Goal: Task Accomplishment & Management: Manage account settings

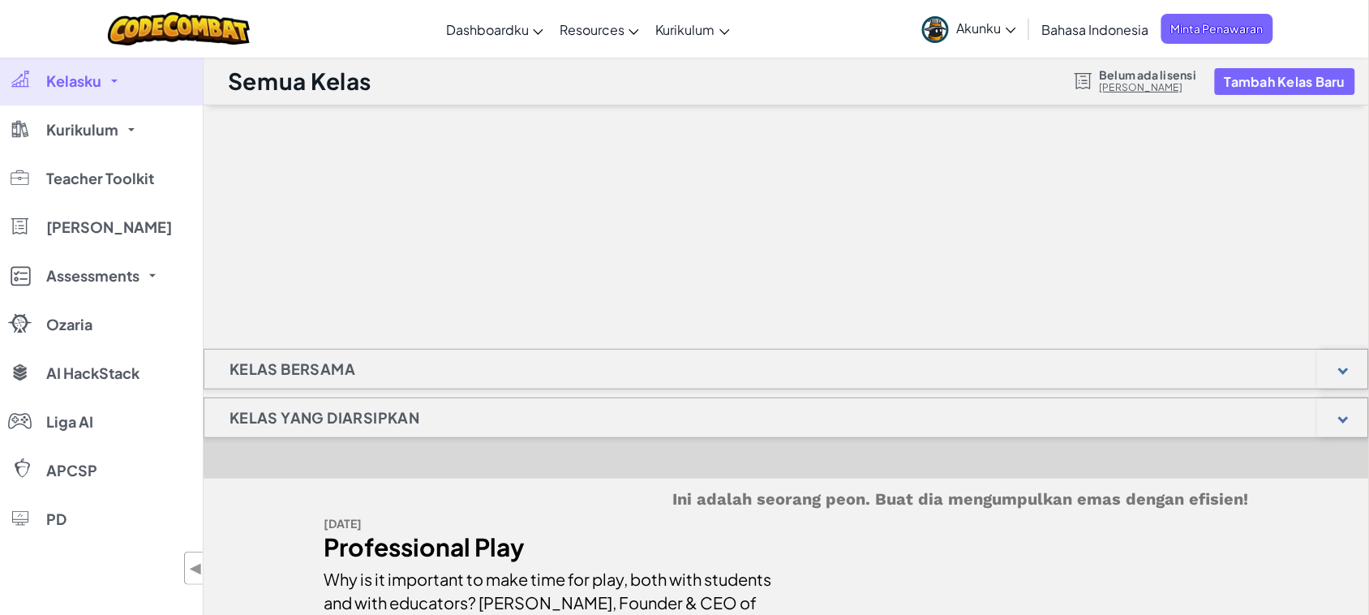
scroll to position [101, 0]
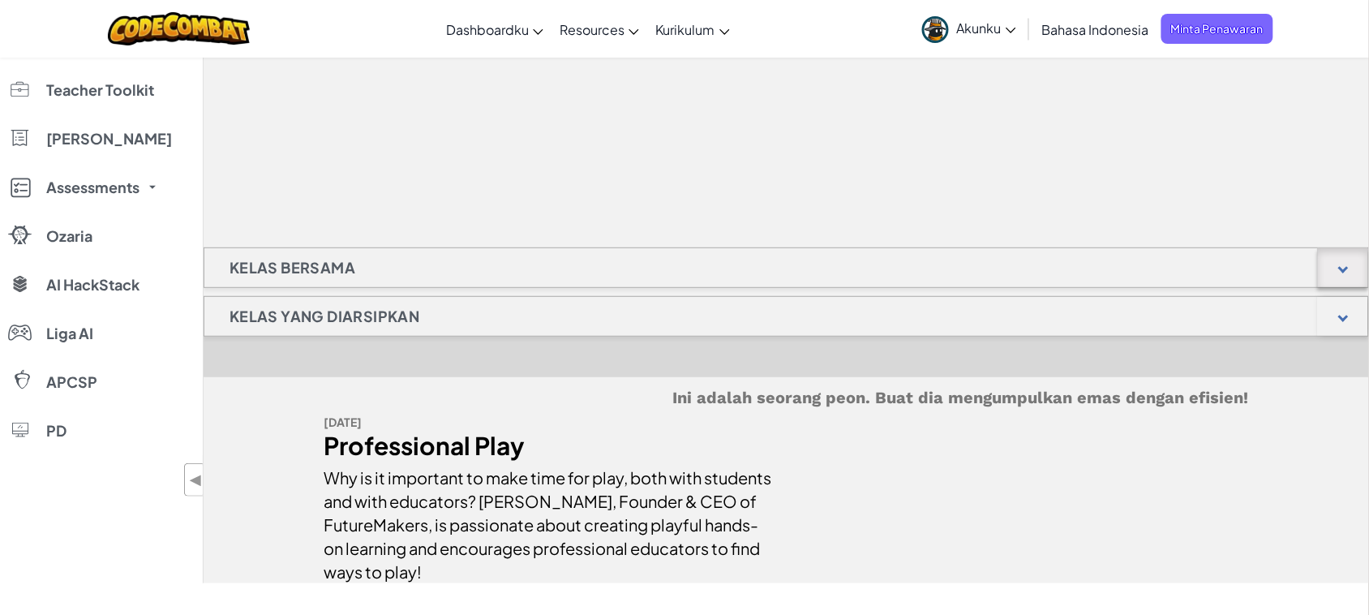
click at [1336, 268] on div at bounding box center [1343, 267] width 50 height 39
click at [1340, 261] on div at bounding box center [1343, 267] width 50 height 39
click at [1341, 297] on div at bounding box center [1343, 316] width 50 height 39
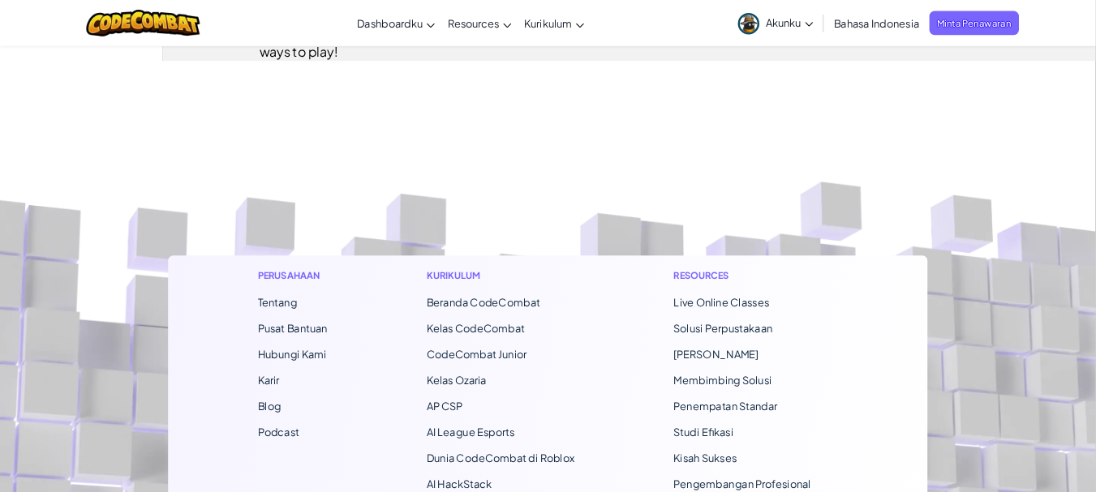
scroll to position [0, 0]
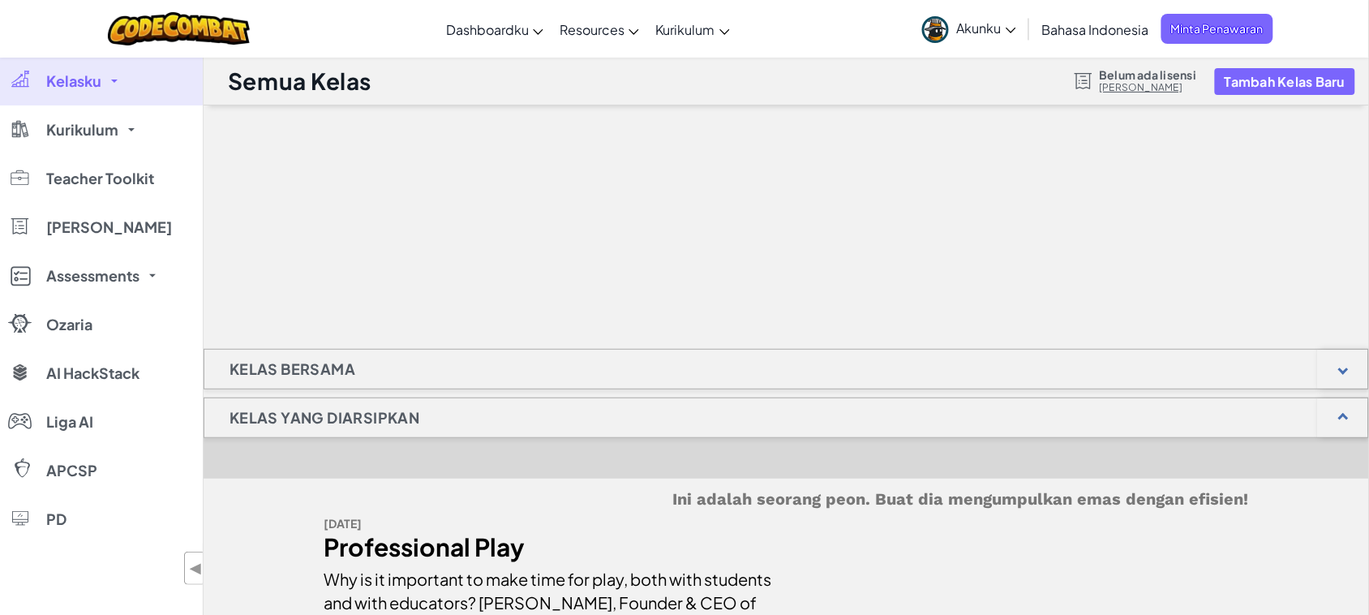
click at [114, 85] on link "Kelasku" at bounding box center [101, 81] width 203 height 49
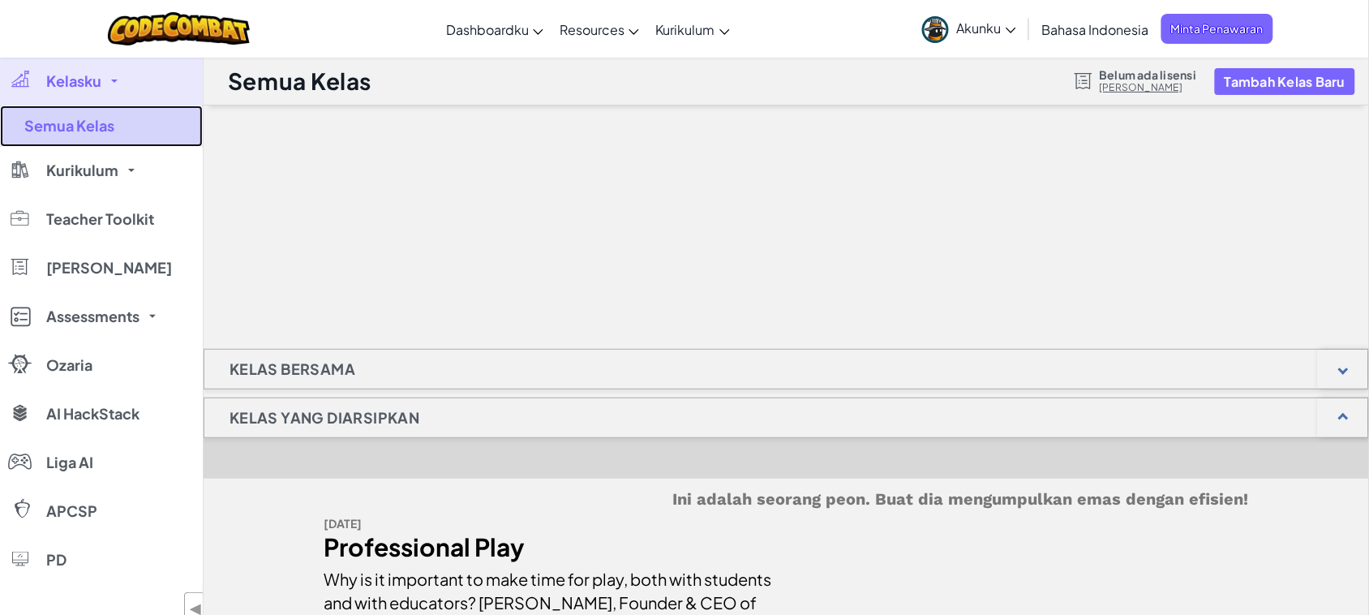
click at [100, 122] on link "Semua Kelas" at bounding box center [101, 125] width 203 height 41
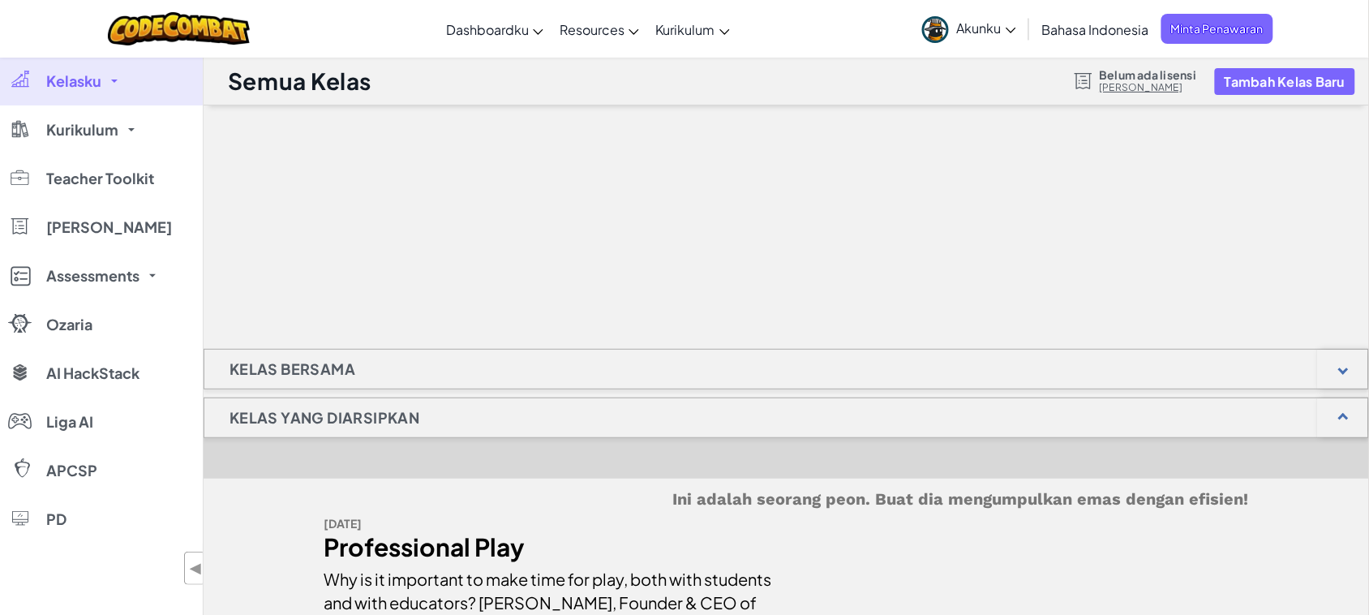
click at [1018, 30] on link "Akunku" at bounding box center [969, 28] width 110 height 51
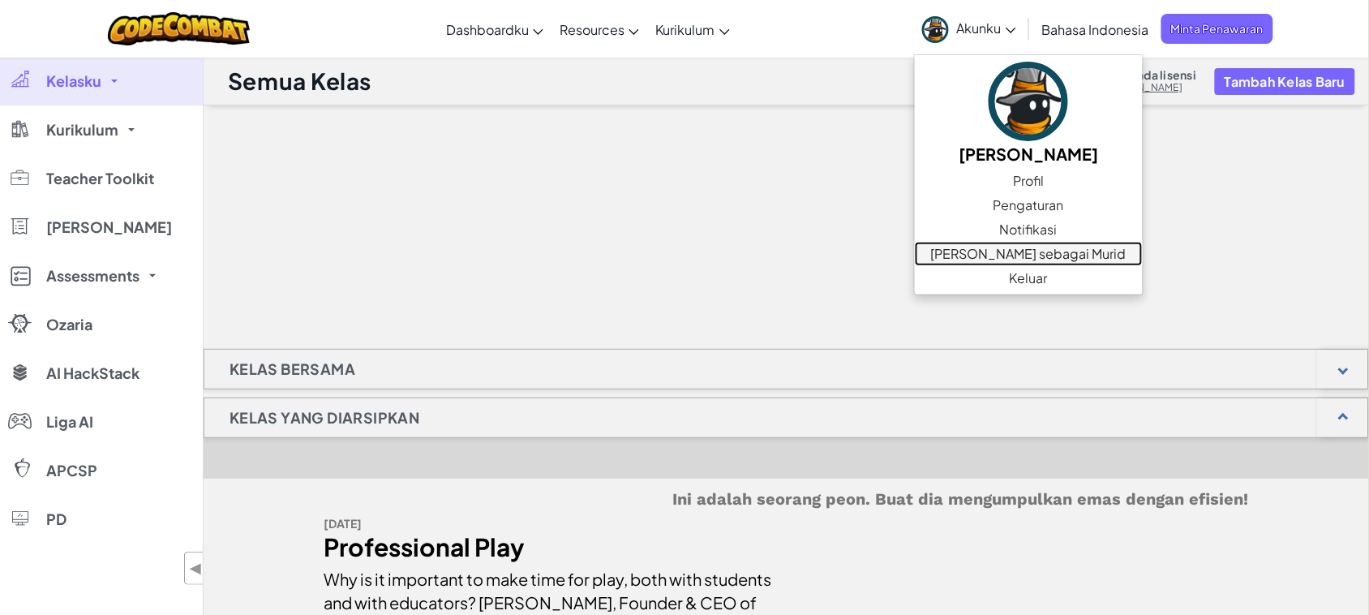
click at [1011, 249] on link "[PERSON_NAME] sebagai Murid" at bounding box center [1029, 254] width 228 height 24
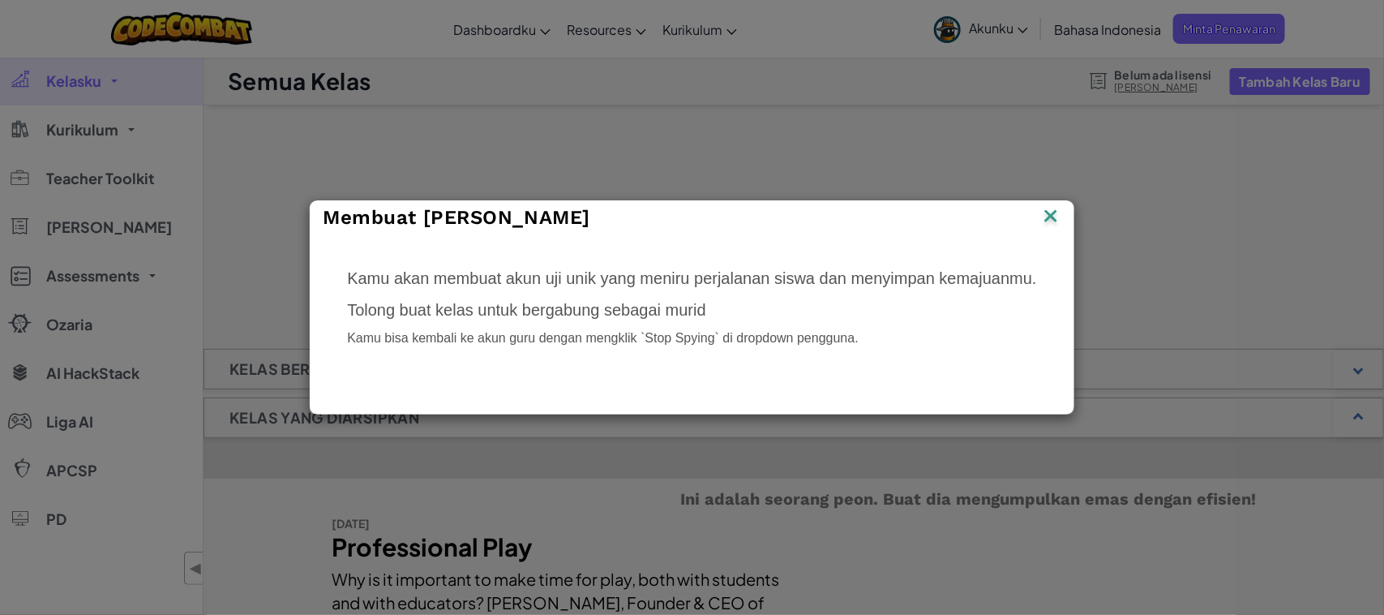
click at [740, 300] on p "Tolong buat kelas untuk bergabung sebagai murid" at bounding box center [691, 310] width 689 height 24
click at [788, 339] on p "Kamu bisa kembali ke akun guru dengan mengklik `Stop Spying` di dropdown penggu…" at bounding box center [691, 338] width 689 height 19
click at [939, 304] on p "Tolong buat kelas untuk bergabung sebagai murid" at bounding box center [691, 310] width 689 height 24
click at [1049, 217] on img at bounding box center [1051, 217] width 21 height 24
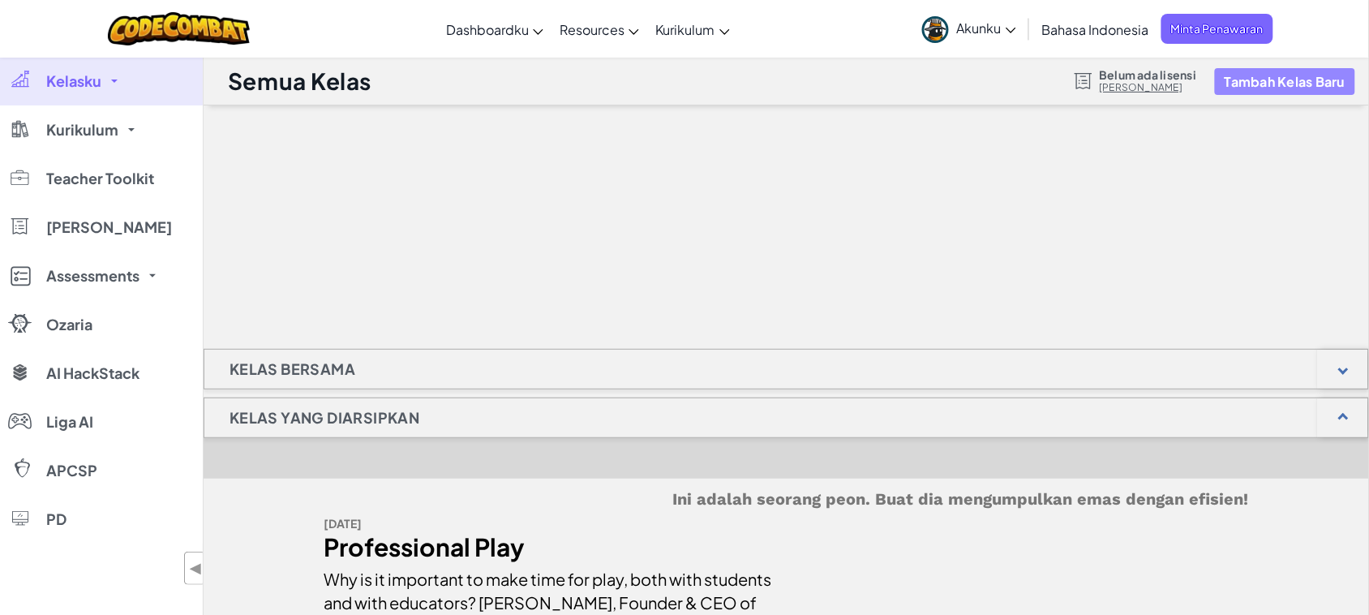
click at [1257, 75] on button "Tambah Kelas Baru" at bounding box center [1285, 81] width 140 height 27
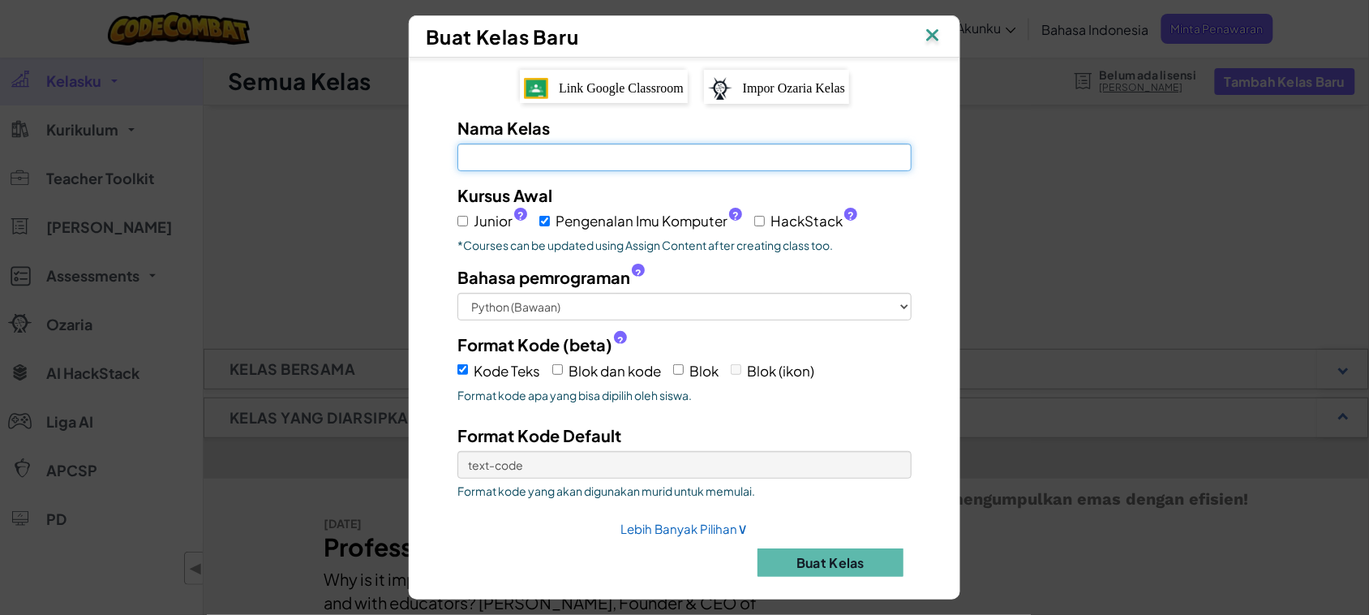
click at [700, 159] on input "Nama Kelas Kolom ini wajib diisi" at bounding box center [684, 158] width 454 height 28
type input "UpdetSiaga"
click at [866, 560] on button "Buat Kelas" at bounding box center [831, 562] width 146 height 28
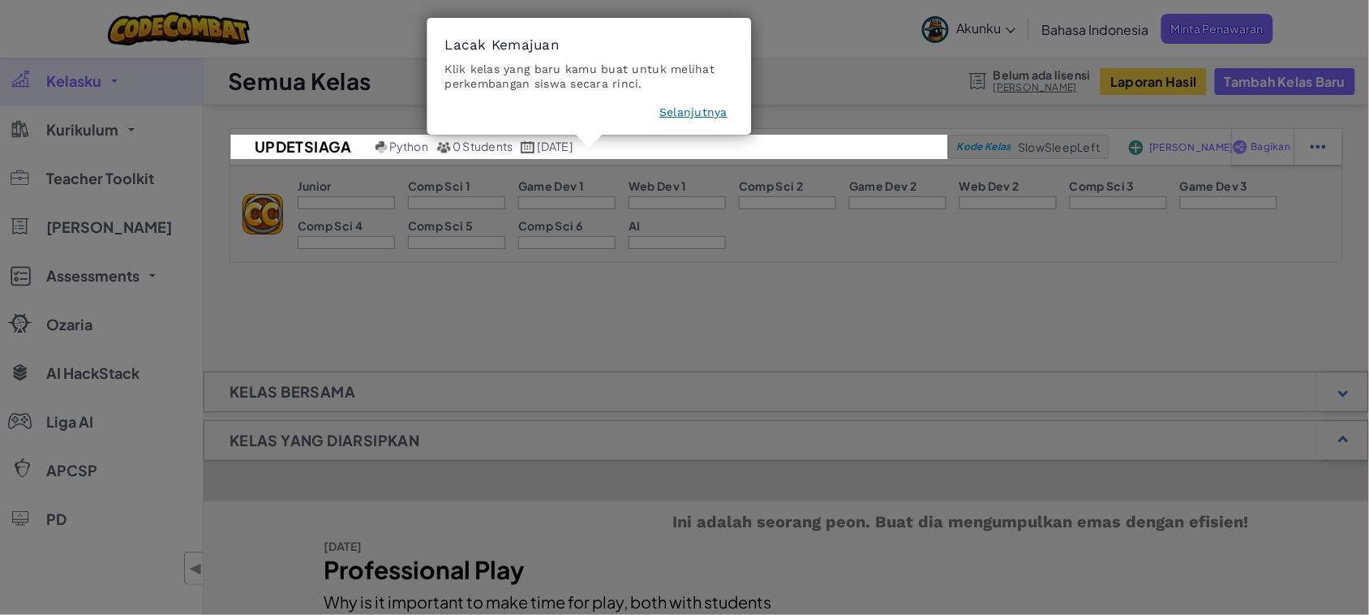
click at [680, 111] on button "Selanjutnya" at bounding box center [693, 112] width 68 height 16
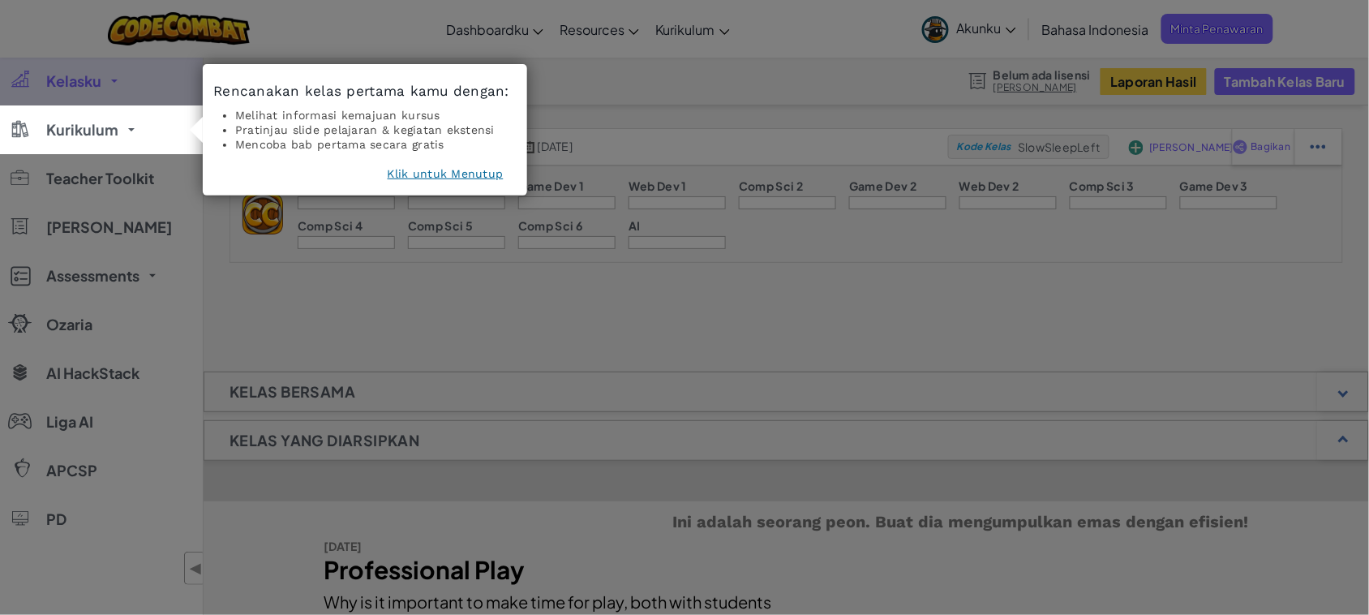
click at [465, 167] on button "Klik untuk Menutup" at bounding box center [446, 173] width 116 height 16
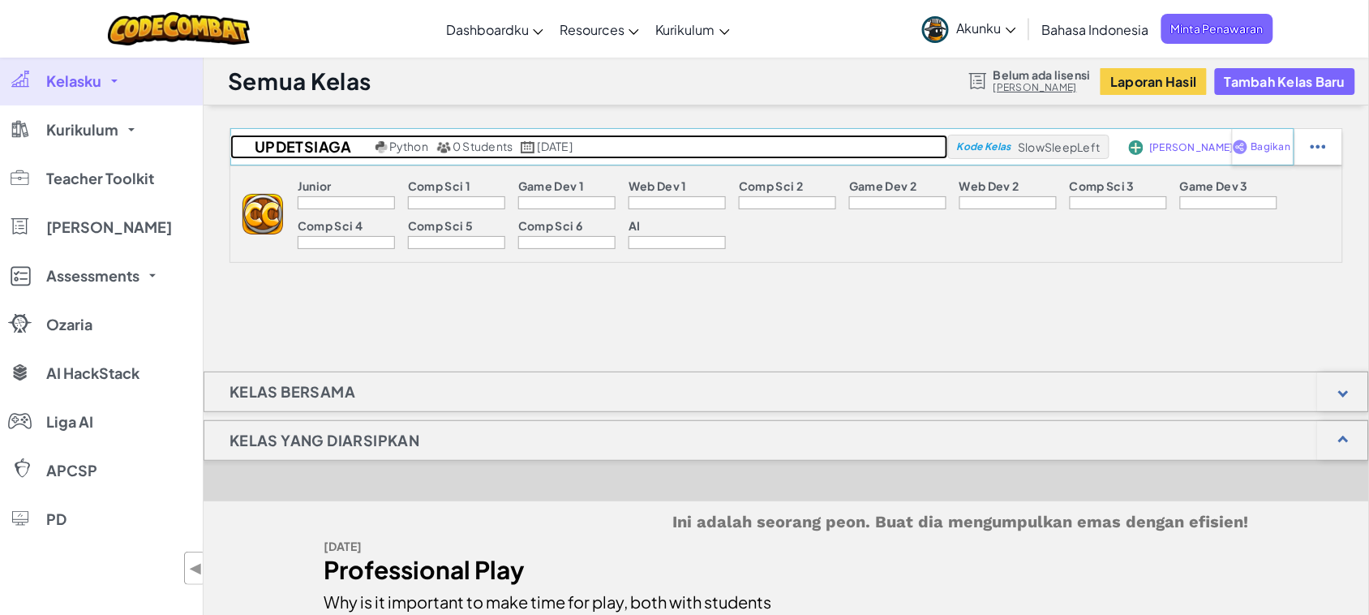
click at [418, 150] on span "Python" at bounding box center [408, 146] width 39 height 15
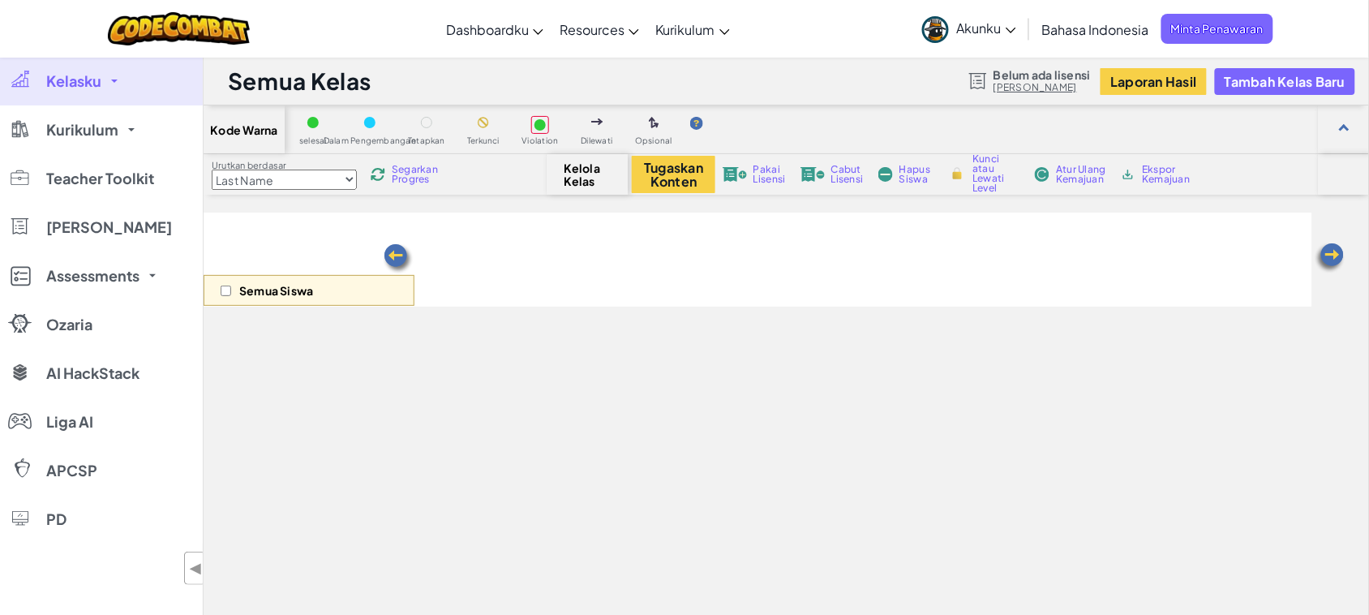
select select "560f1a9f22961295f9427742"
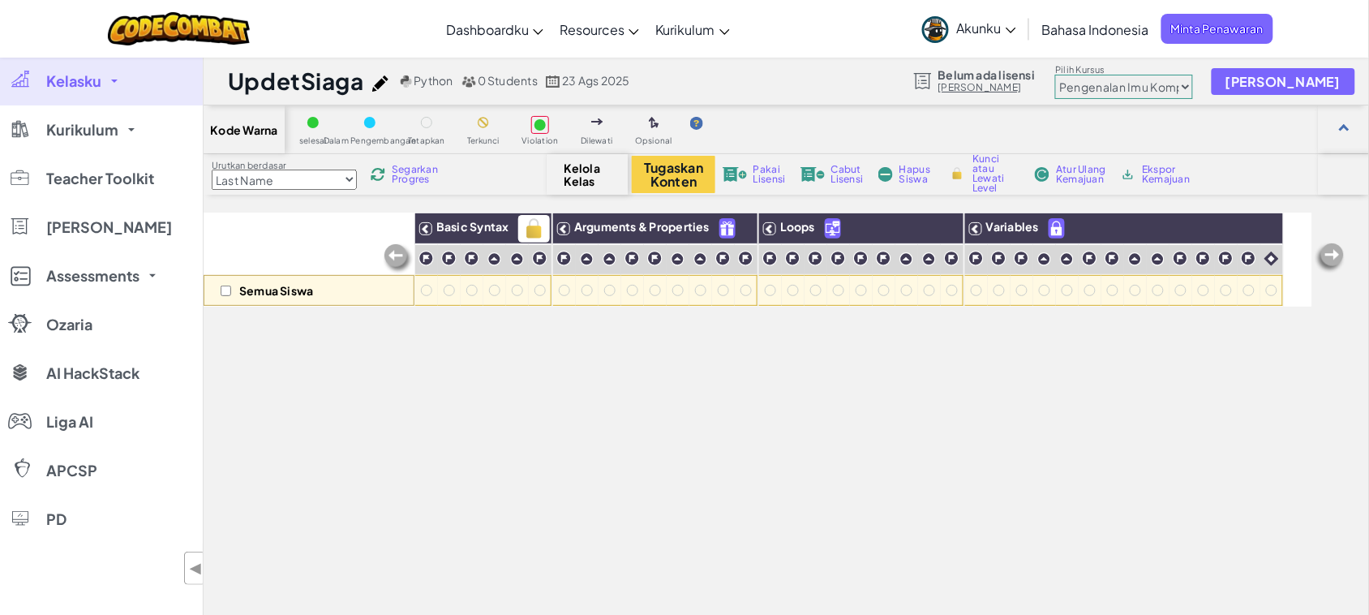
click at [493, 233] on span "Basic Syntax" at bounding box center [472, 226] width 73 height 15
click at [527, 233] on img at bounding box center [534, 229] width 28 height 24
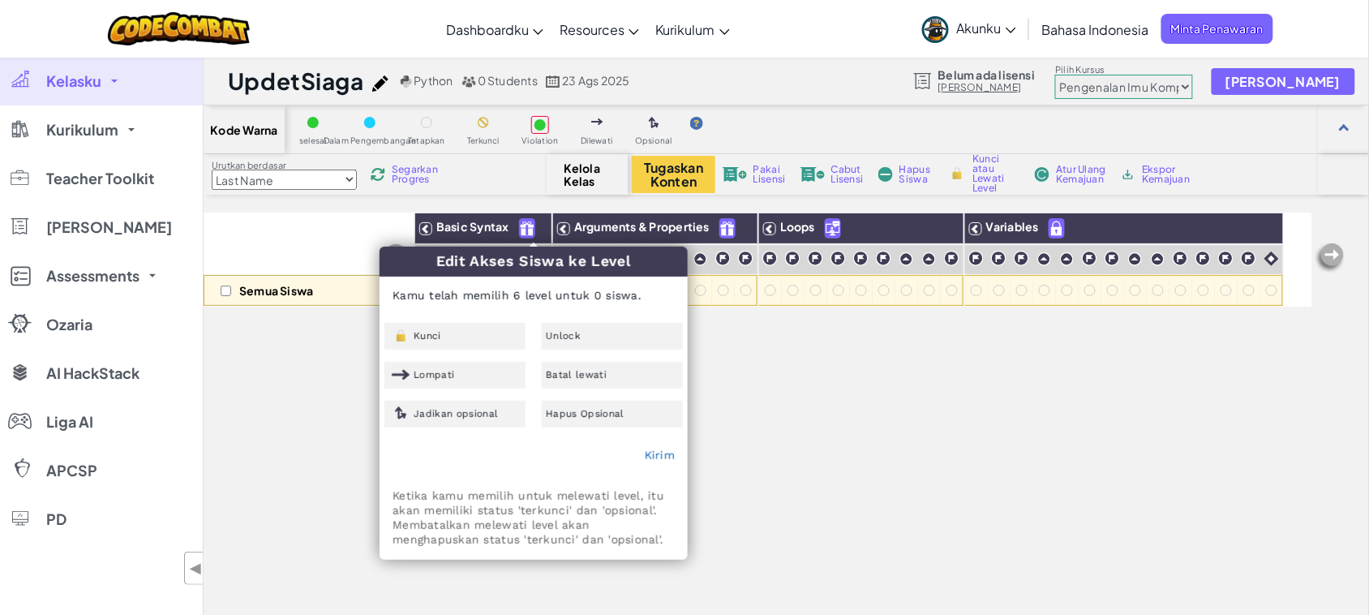
click at [777, 357] on div "Semua Siswa Basic Syntax Arguments & Properties Loops Variables" at bounding box center [758, 479] width 1109 height 534
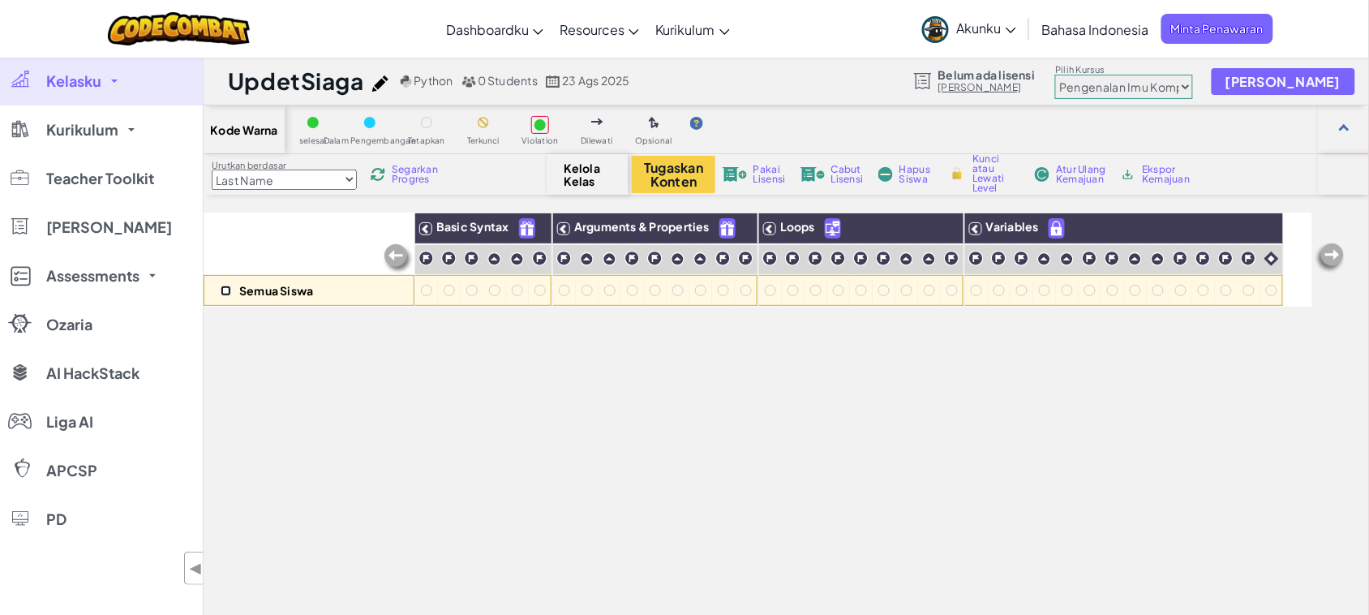
click at [223, 294] on input "checkbox" at bounding box center [226, 290] width 11 height 11
click at [223, 293] on input "checkbox" at bounding box center [226, 290] width 11 height 11
checkbox input "false"
click at [410, 373] on div "Semua Siswa Basic Syntax Arguments & Properties Loops Variables" at bounding box center [758, 479] width 1109 height 534
click at [556, 379] on div "Semua Siswa Basic Syntax Arguments & Properties Loops Variables" at bounding box center [758, 479] width 1109 height 534
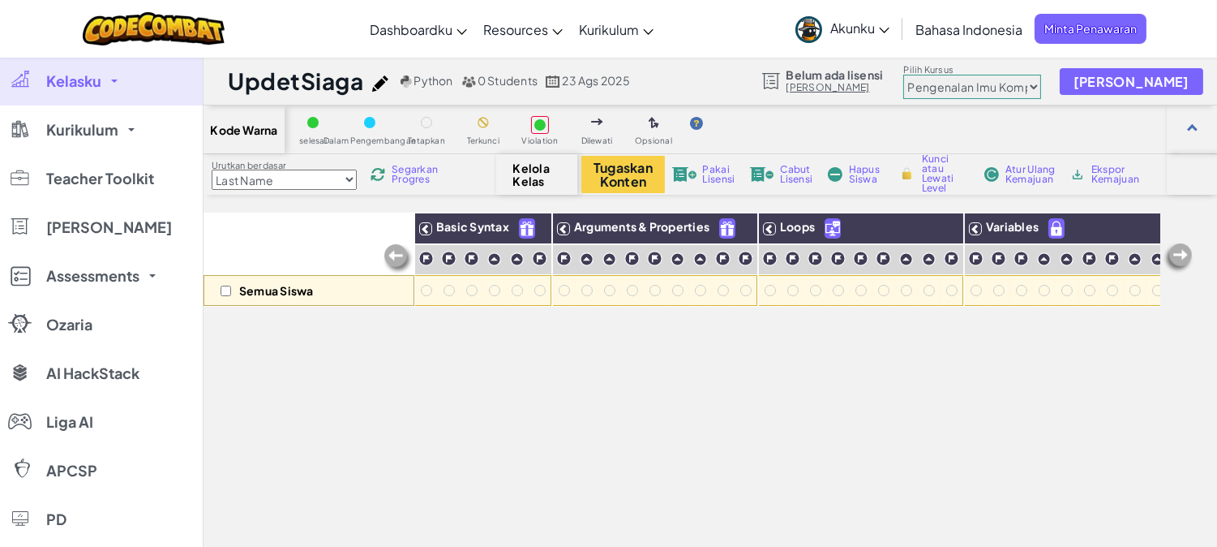
click at [399, 171] on span "Segarkan Progres" at bounding box center [417, 174] width 50 height 19
click at [542, 175] on span "Kelola Kelas" at bounding box center [537, 174] width 48 height 26
click at [314, 126] on div at bounding box center [312, 122] width 11 height 11
click at [428, 79] on span "Python" at bounding box center [433, 80] width 39 height 15
click at [376, 81] on img at bounding box center [380, 83] width 16 height 16
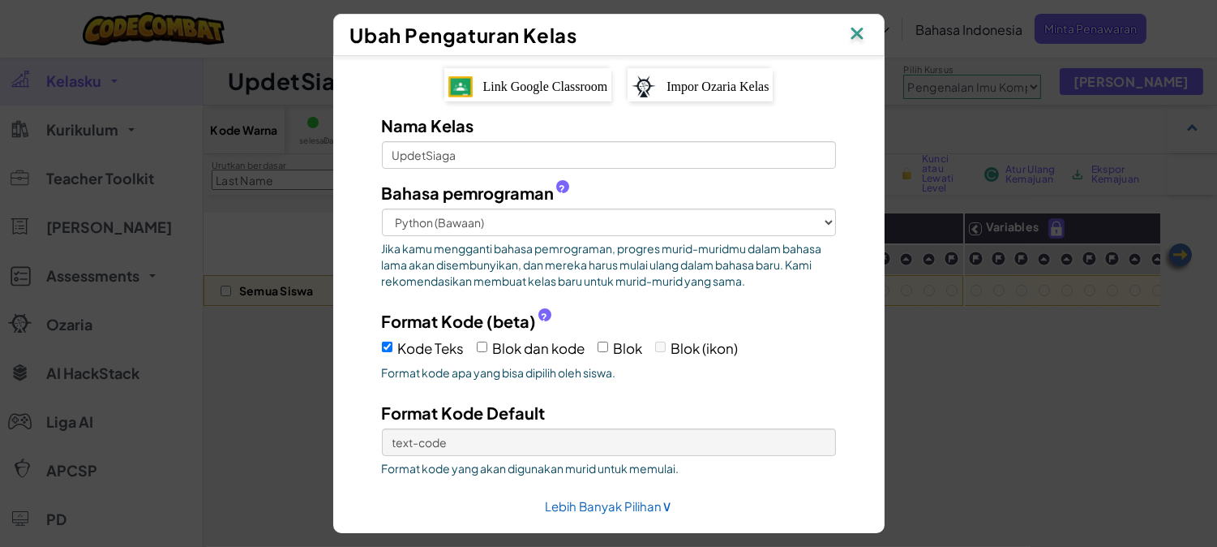
click at [868, 32] on img at bounding box center [857, 35] width 21 height 24
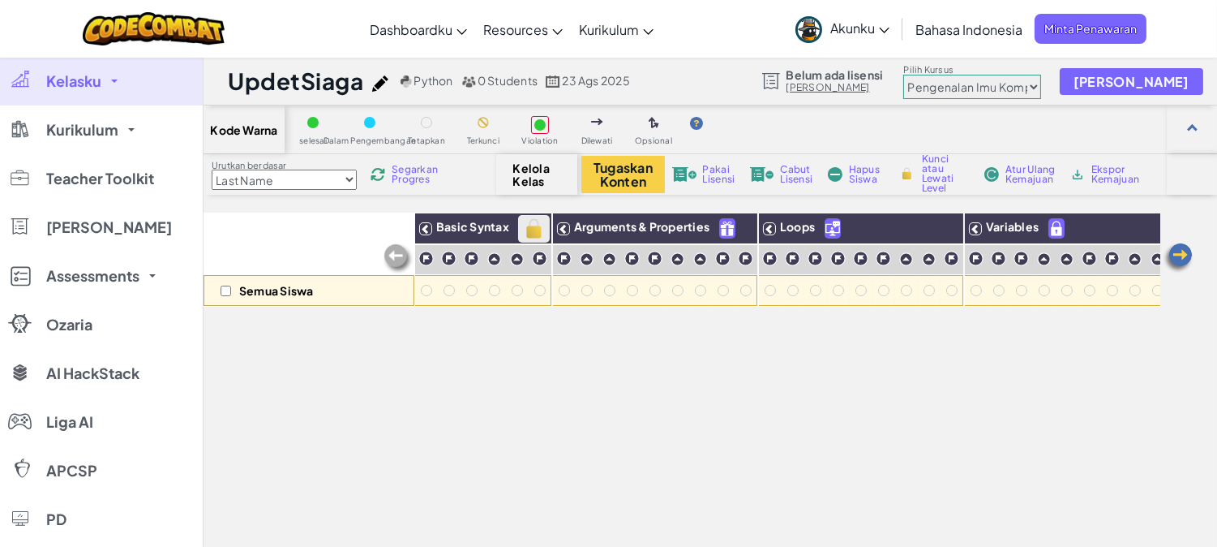
click at [527, 227] on img at bounding box center [534, 229] width 28 height 24
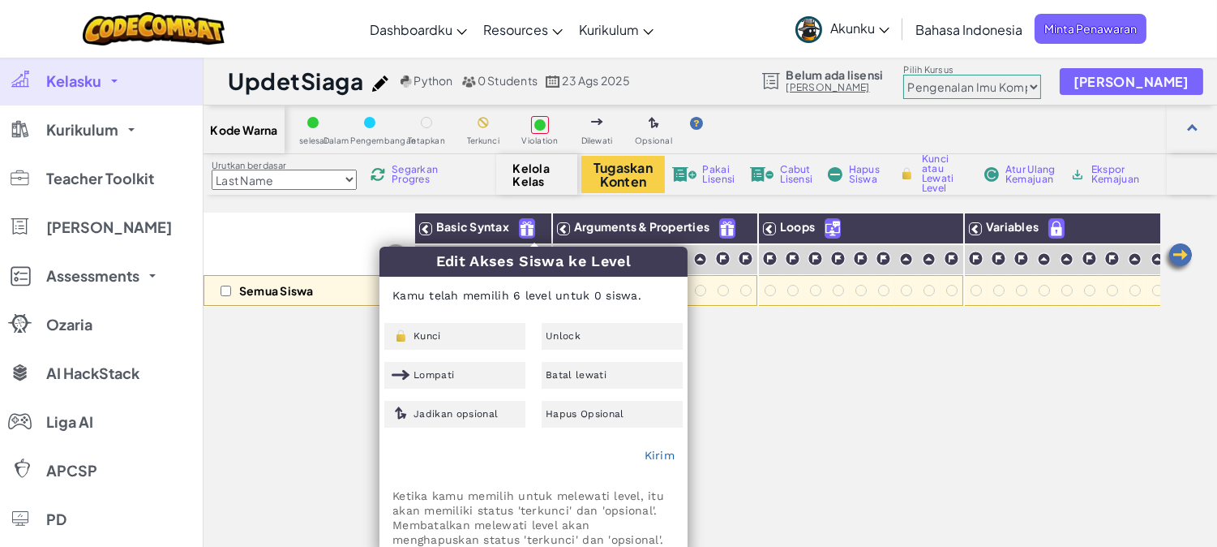
click at [297, 238] on div "Semua Siswa" at bounding box center [309, 259] width 211 height 94
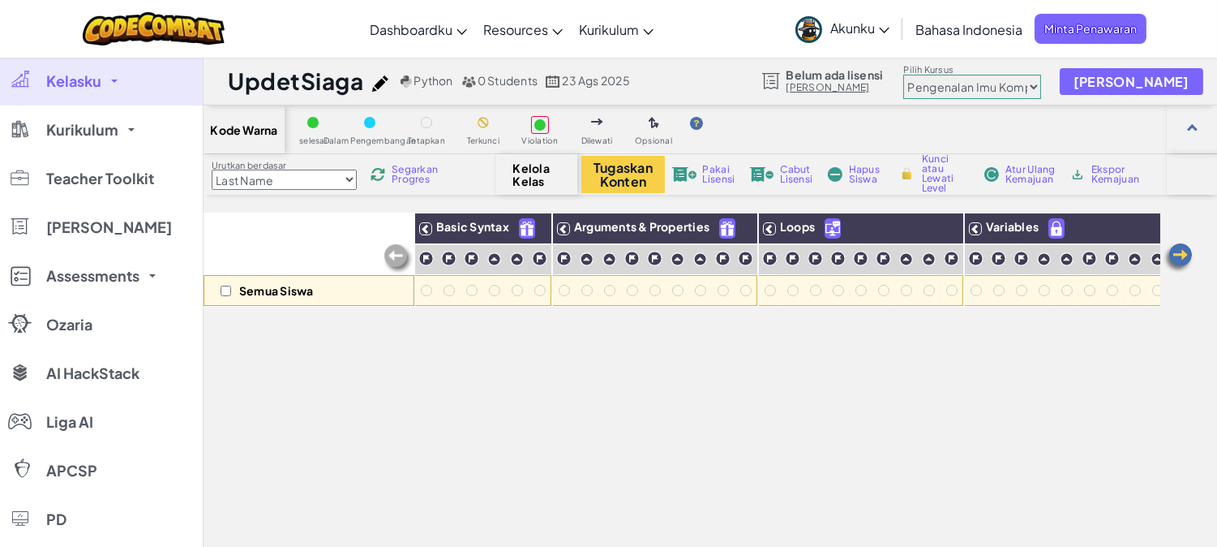
click at [260, 220] on div "Semua Siswa" at bounding box center [309, 259] width 211 height 94
click at [398, 254] on img at bounding box center [398, 259] width 32 height 32
click at [298, 246] on div "Semua Siswa" at bounding box center [309, 259] width 211 height 94
click at [303, 237] on div "Semua Siswa" at bounding box center [309, 259] width 211 height 94
click at [603, 130] on div at bounding box center [597, 123] width 18 height 18
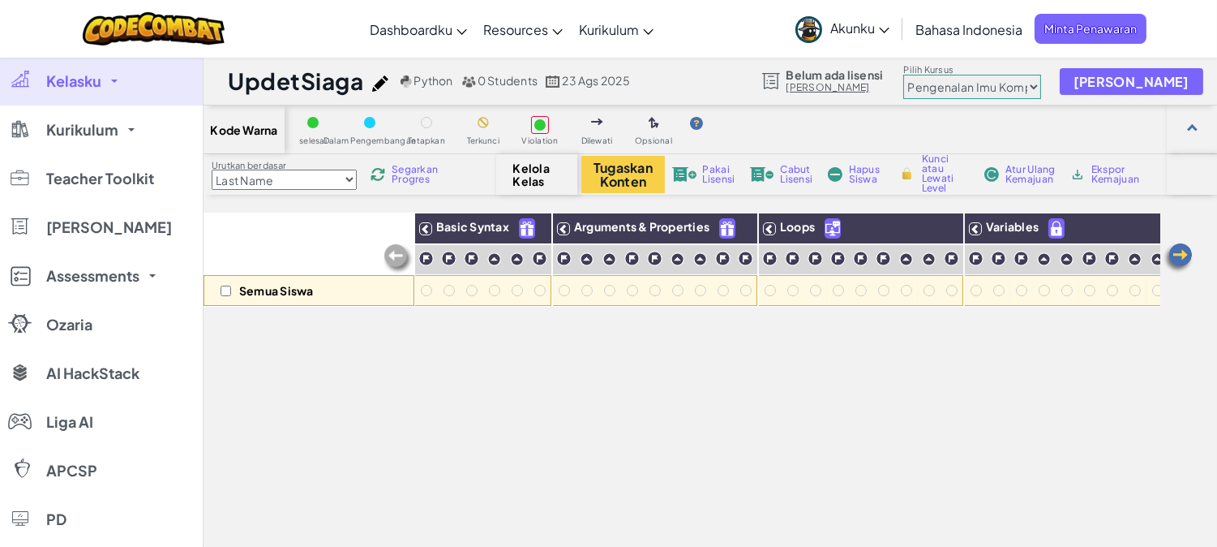
click at [596, 117] on div at bounding box center [596, 122] width 11 height 11
click at [655, 127] on img at bounding box center [654, 123] width 11 height 13
click at [761, 122] on div "Kode Warna selesai Dalam Pengembangan Tetapkan Terkunci Violation Dilewati Opsi…" at bounding box center [711, 129] width 1014 height 49
click at [601, 120] on img at bounding box center [597, 121] width 12 height 6
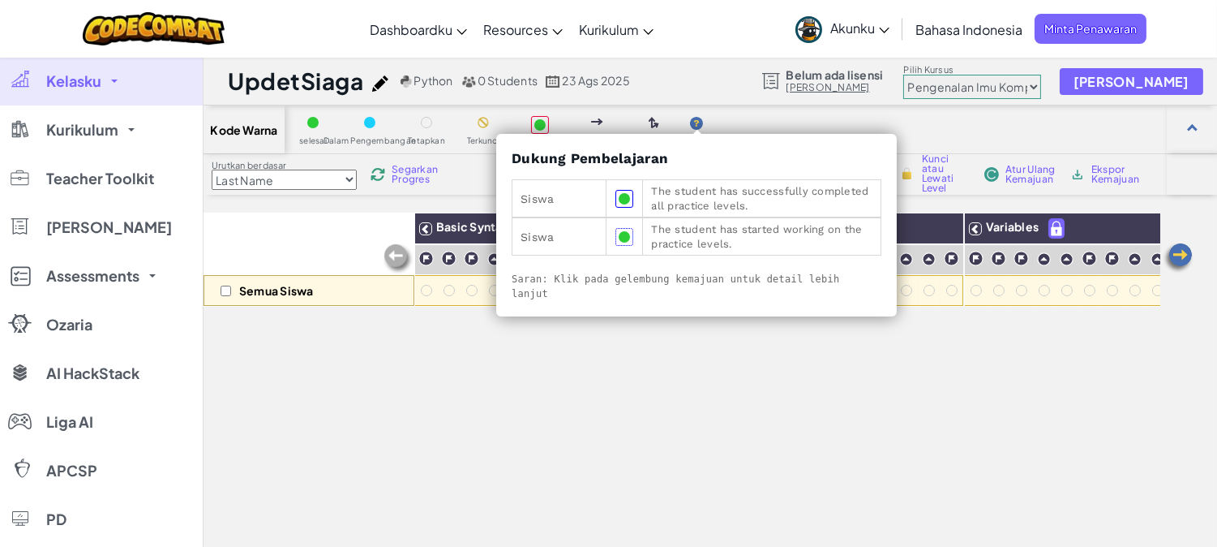
click at [696, 206] on p "The student has successfully completed all practice levels." at bounding box center [761, 198] width 221 height 29
click at [702, 126] on img at bounding box center [696, 123] width 13 height 13
click at [696, 122] on img at bounding box center [696, 123] width 13 height 13
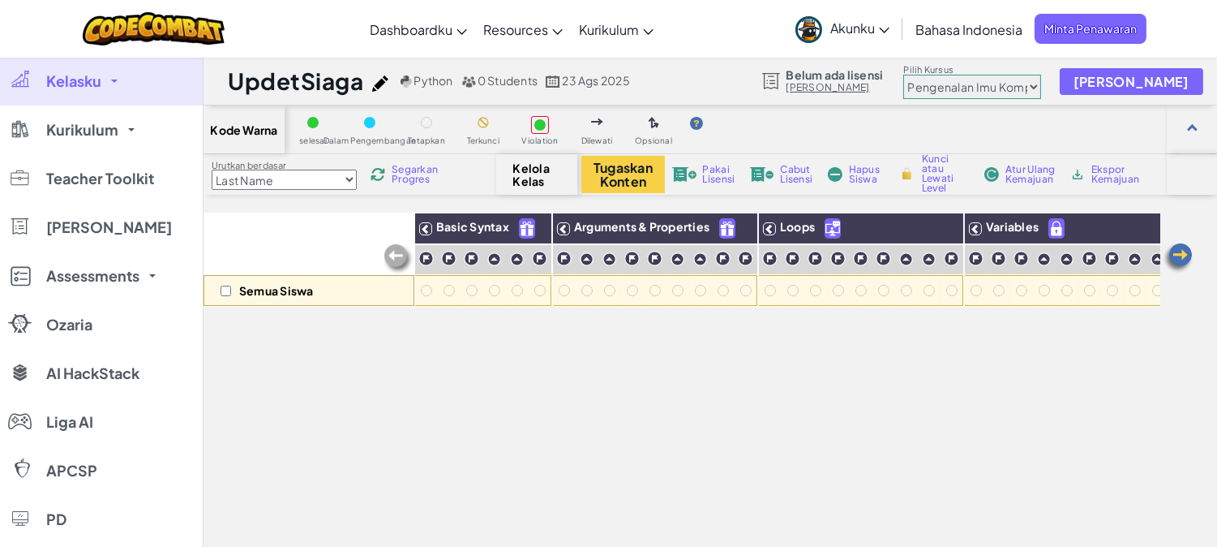
click at [696, 122] on img at bounding box center [696, 123] width 13 height 13
click at [393, 252] on img at bounding box center [398, 259] width 32 height 32
click at [699, 173] on div "Pakai Lisensi" at bounding box center [704, 174] width 70 height 11
click at [633, 176] on button "Tugaskan Konten" at bounding box center [624, 174] width 84 height 37
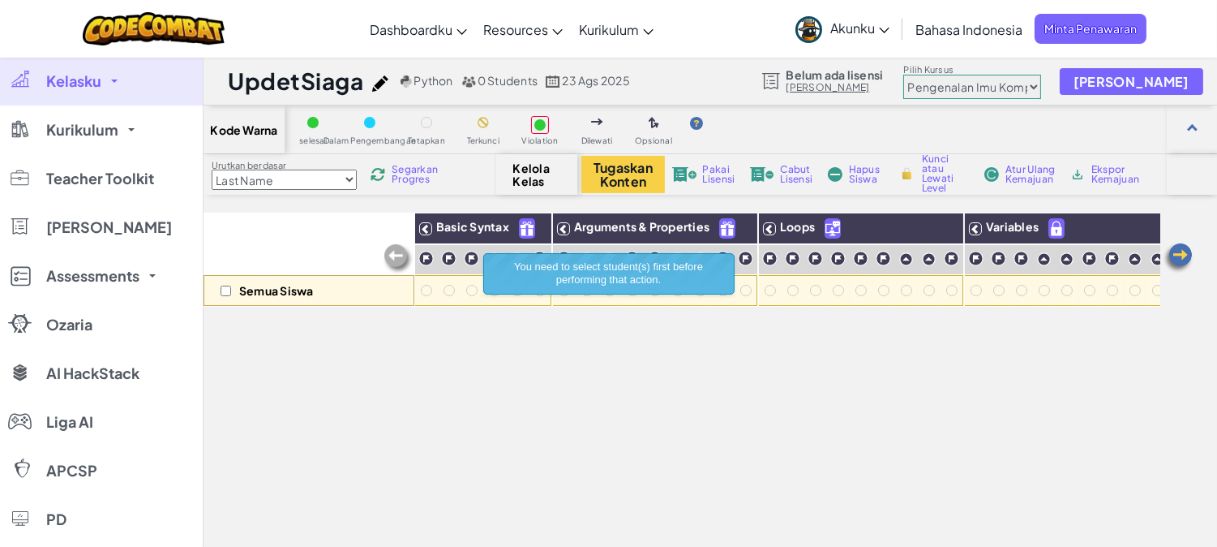
click at [350, 232] on div "Semua Siswa" at bounding box center [309, 259] width 211 height 94
click at [393, 252] on img at bounding box center [398, 259] width 32 height 32
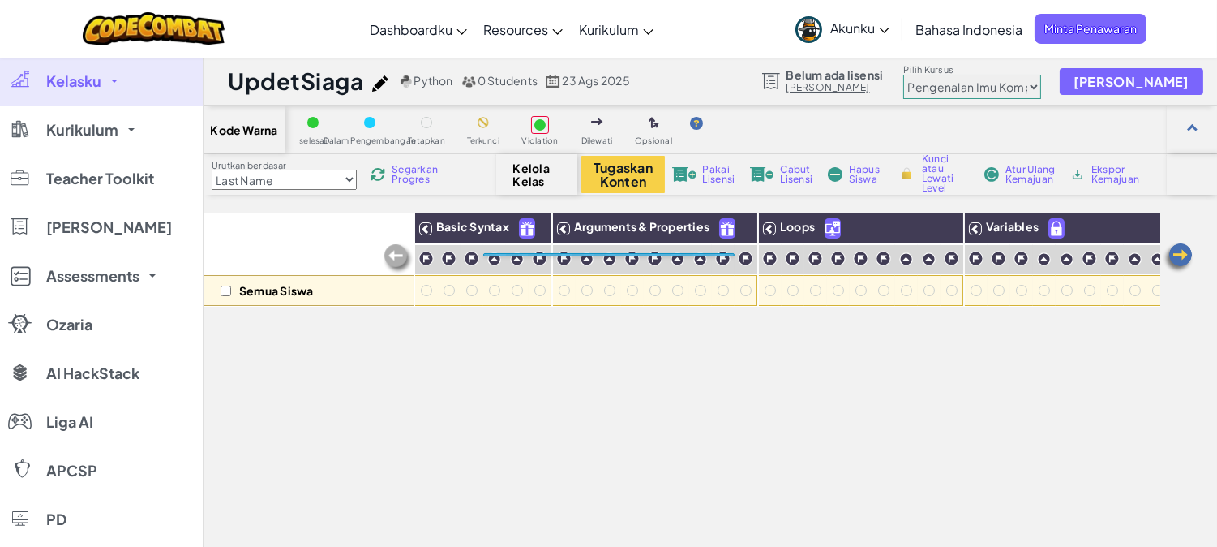
click at [335, 254] on div "Semua Siswa" at bounding box center [309, 259] width 211 height 94
click at [410, 178] on span "Segarkan Progres" at bounding box center [417, 174] width 50 height 19
click at [424, 87] on span "Python" at bounding box center [433, 80] width 39 height 15
click at [133, 81] on link "Kelasku" at bounding box center [101, 81] width 203 height 49
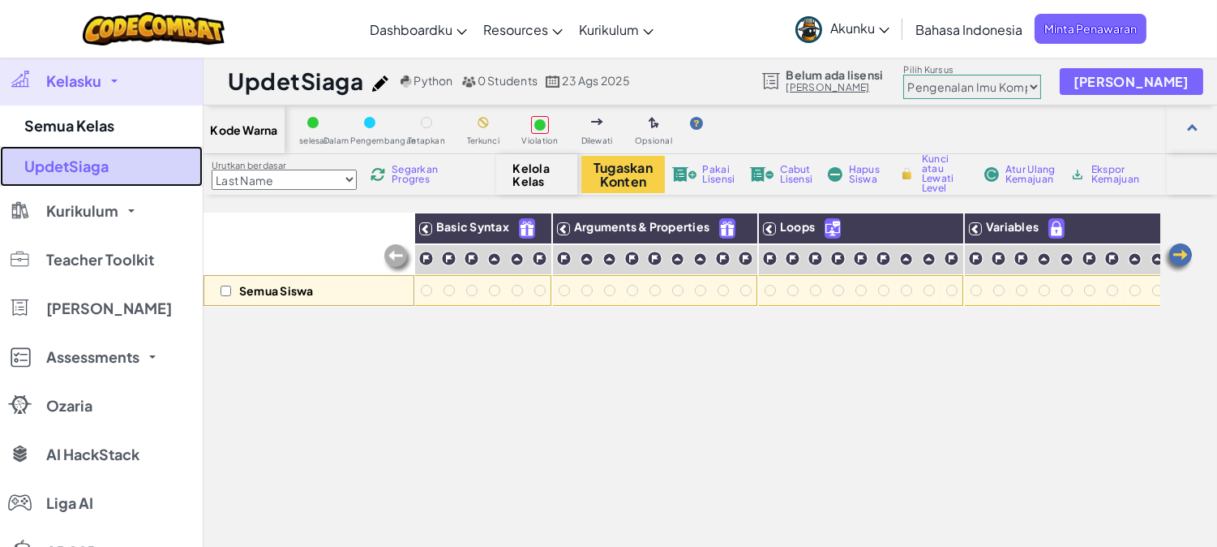
click at [111, 159] on link "UpdetSiaga" at bounding box center [101, 166] width 203 height 41
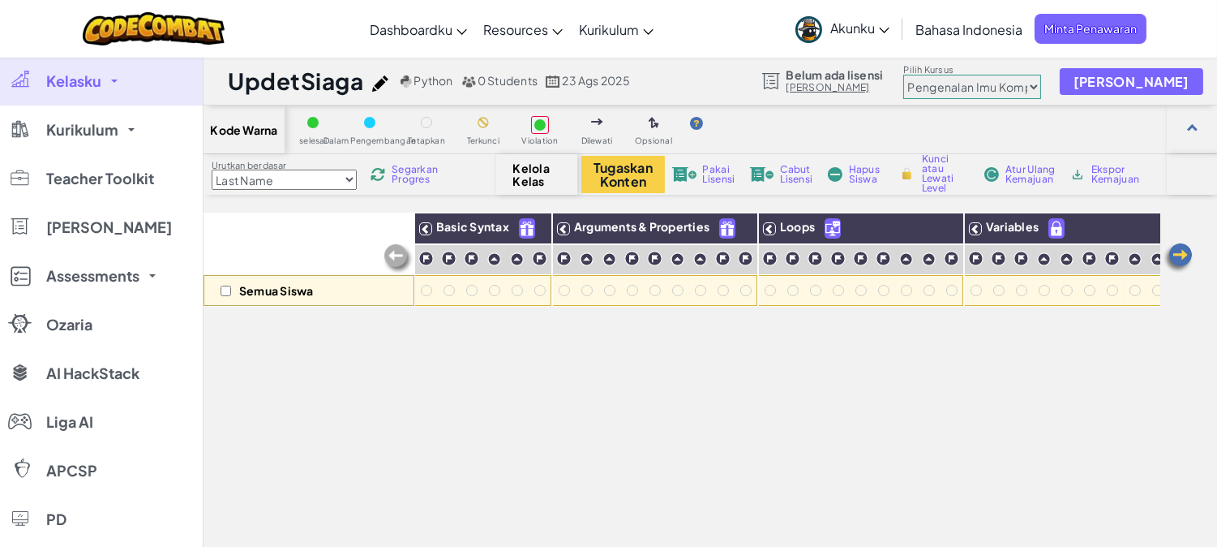
click at [320, 351] on div "Semua Siswa Basic Syntax Arguments & Properties Loops Variables" at bounding box center [682, 445] width 957 height 466
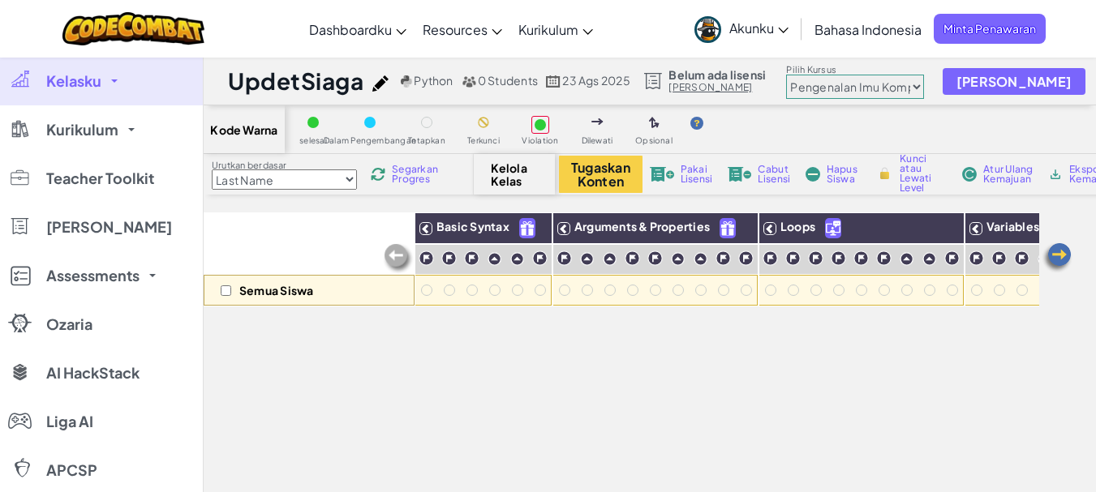
click at [316, 116] on div at bounding box center [313, 123] width 18 height 18
click at [541, 125] on div at bounding box center [539, 124] width 11 height 11
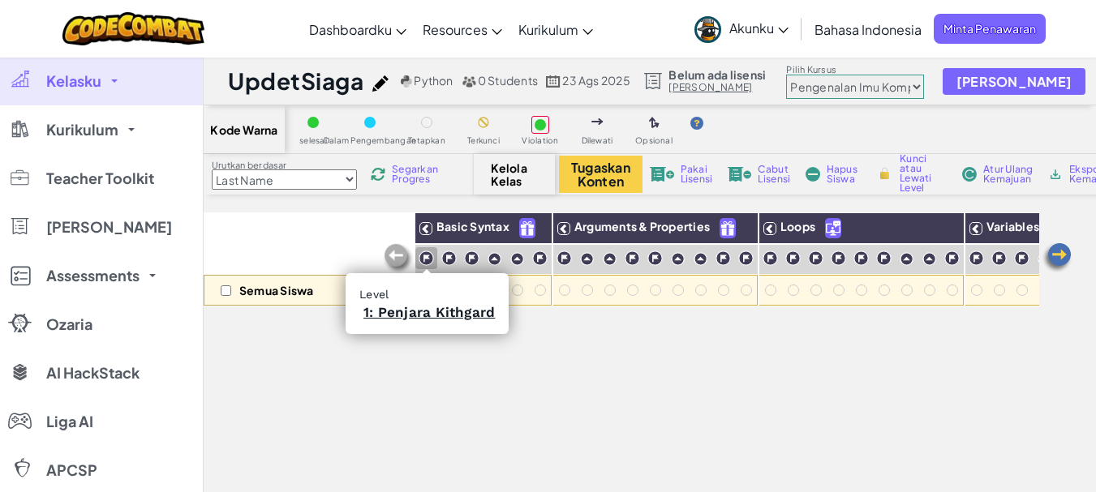
click at [427, 260] on img at bounding box center [425, 258] width 15 height 15
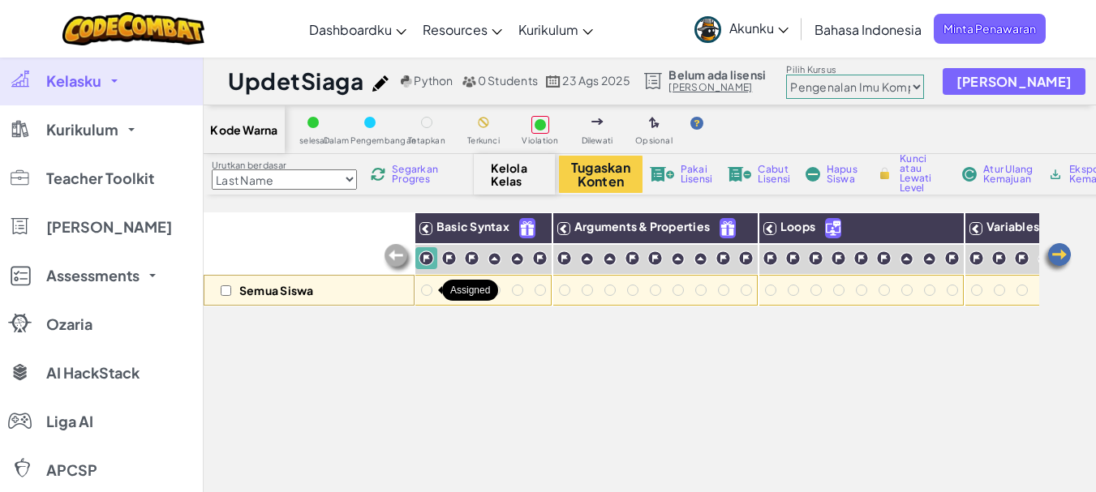
click at [428, 294] on div at bounding box center [426, 290] width 11 height 11
click at [425, 290] on div at bounding box center [426, 290] width 11 height 11
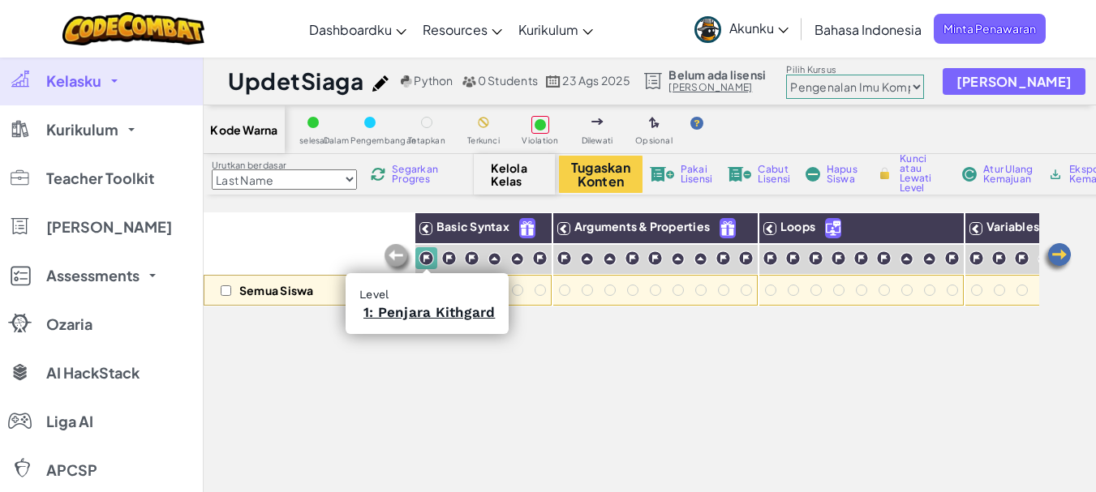
click at [425, 258] on img at bounding box center [425, 258] width 15 height 15
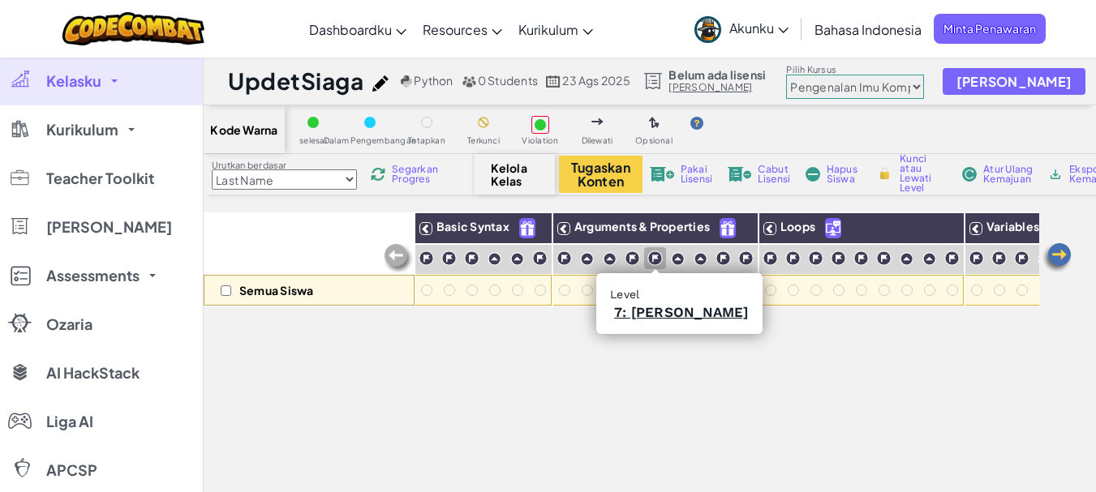
click at [652, 259] on img at bounding box center [654, 258] width 15 height 15
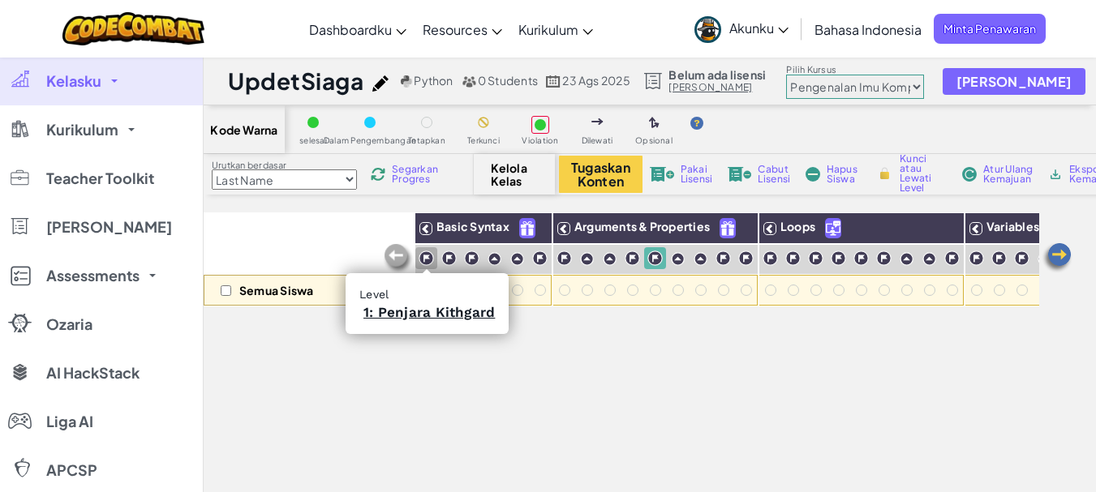
click at [429, 260] on img at bounding box center [425, 258] width 15 height 15
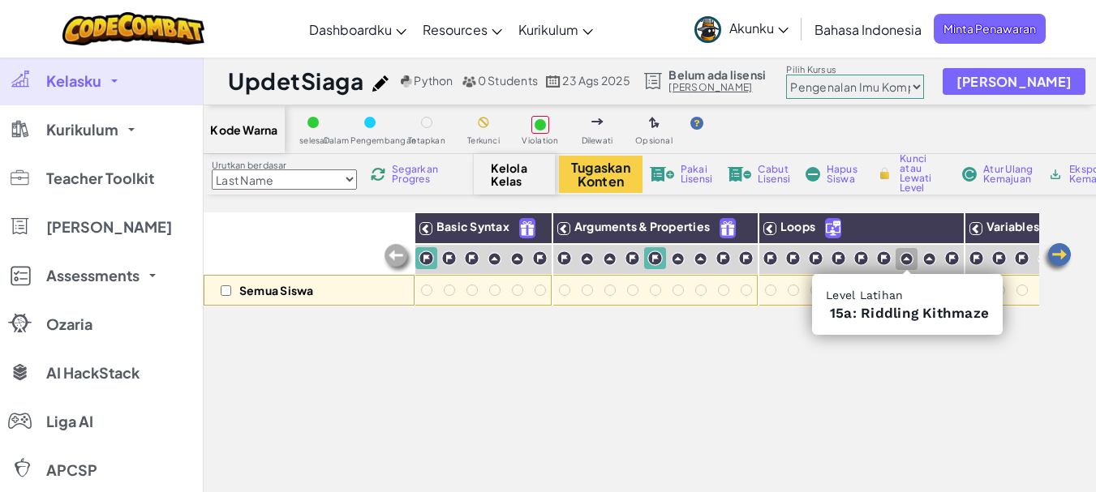
click at [904, 258] on img at bounding box center [906, 259] width 14 height 14
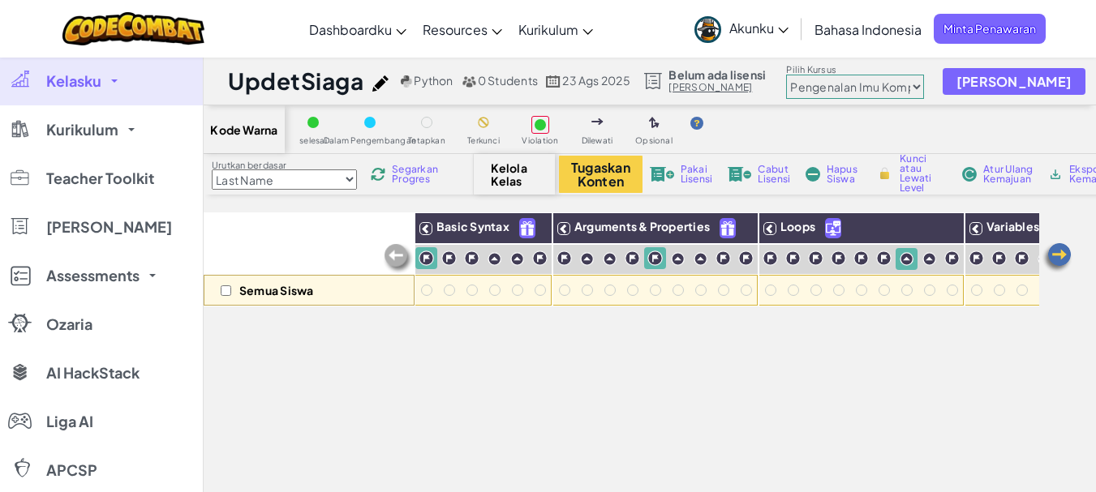
click at [1058, 257] on img at bounding box center [1057, 258] width 32 height 32
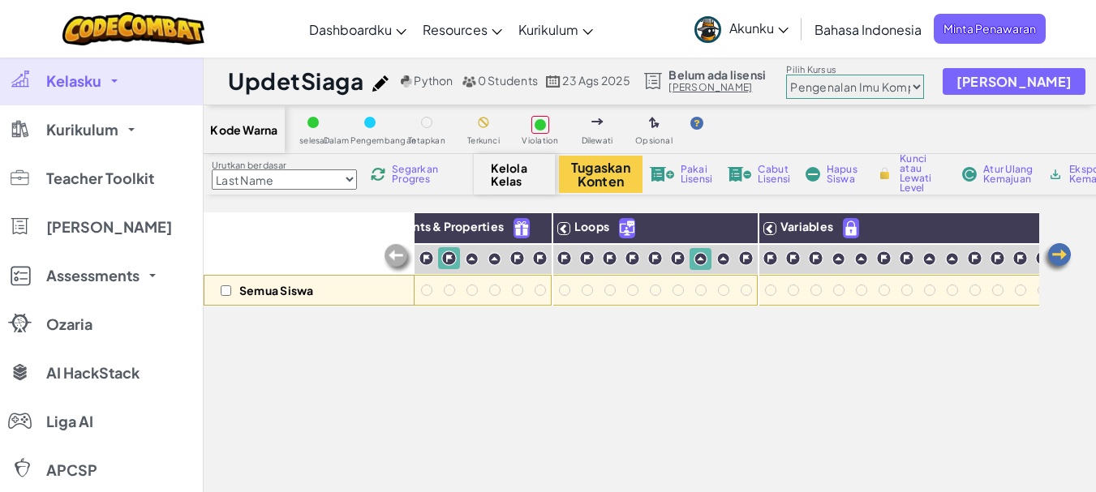
scroll to position [0, 257]
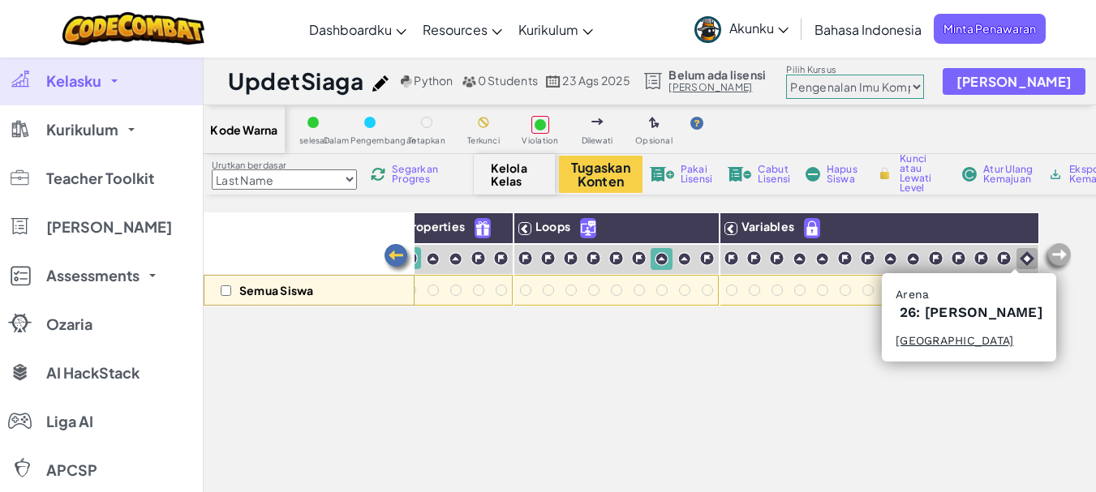
click at [1019, 256] on img at bounding box center [1026, 258] width 15 height 15
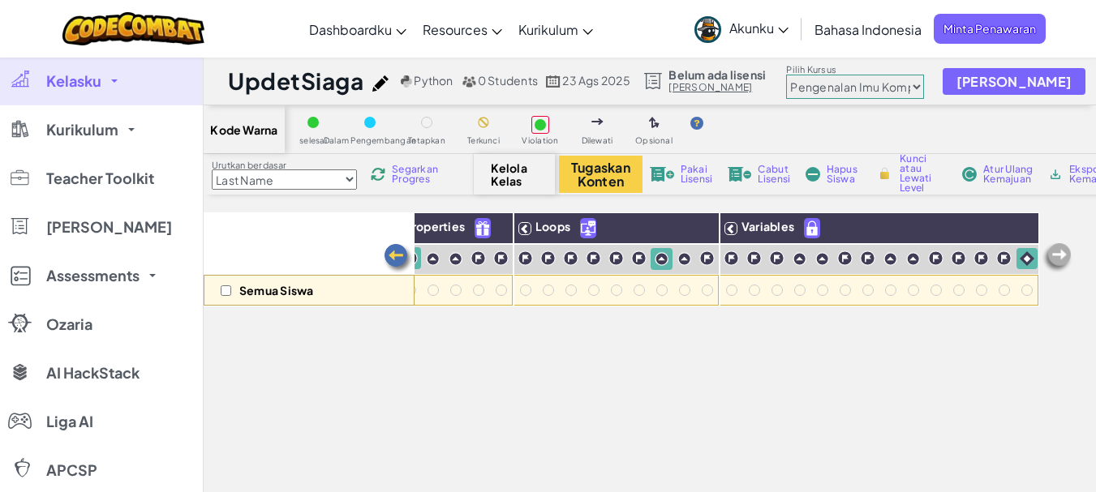
click at [1057, 255] on img at bounding box center [1057, 258] width 32 height 32
click at [594, 181] on button "Tugaskan Konten" at bounding box center [601, 174] width 84 height 37
click at [391, 254] on img at bounding box center [398, 259] width 32 height 32
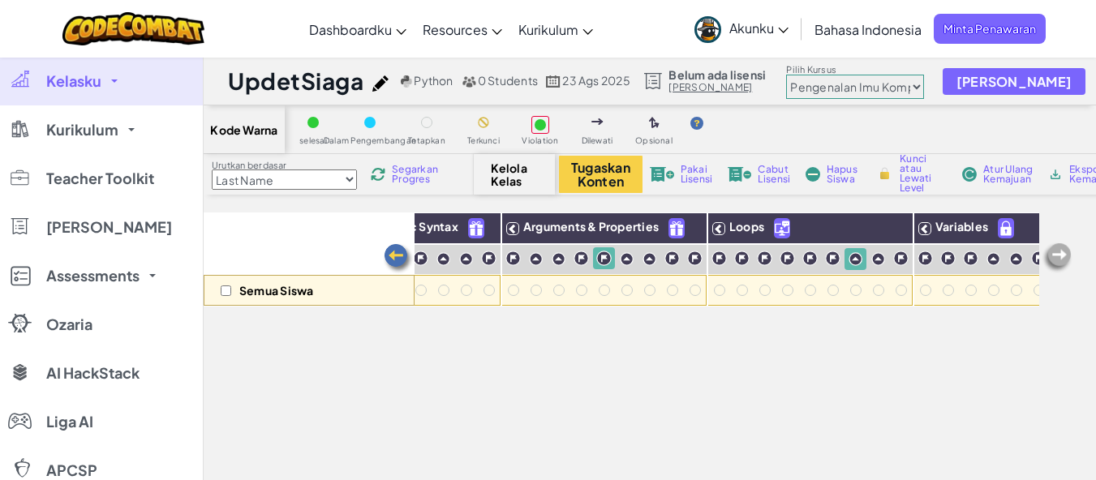
scroll to position [0, 0]
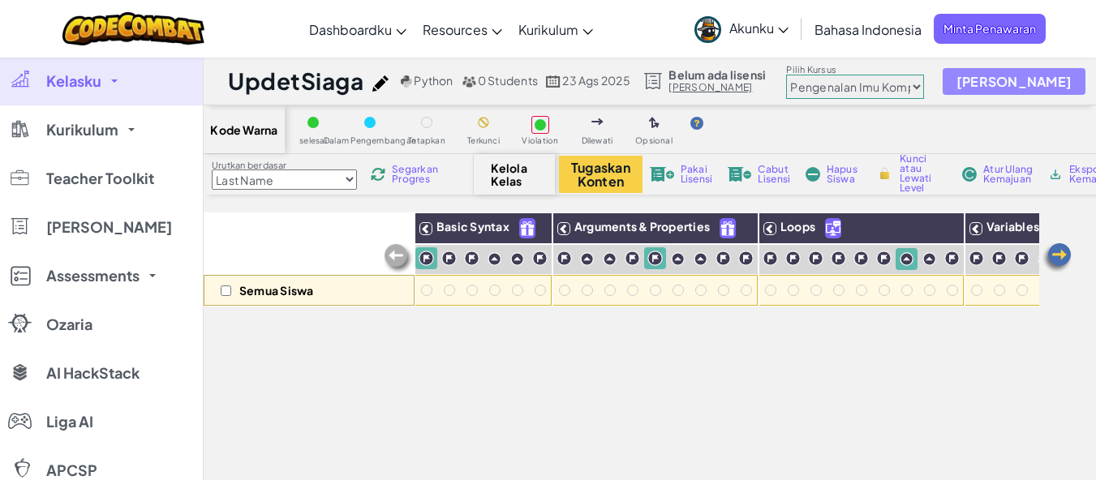
click at [981, 85] on span "[PERSON_NAME]" at bounding box center [1014, 82] width 116 height 14
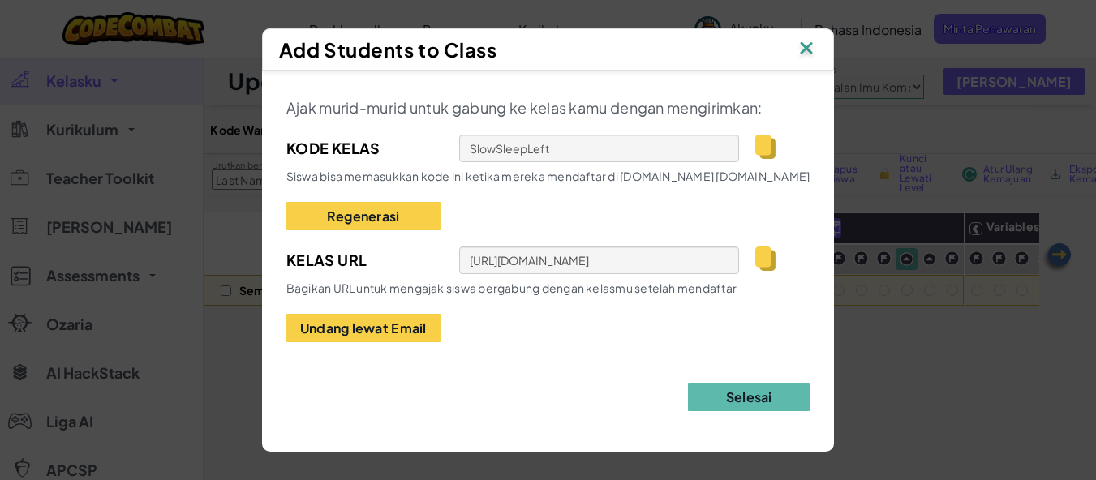
click at [761, 254] on img at bounding box center [765, 259] width 20 height 24
click at [749, 396] on button "Selesai" at bounding box center [749, 397] width 122 height 28
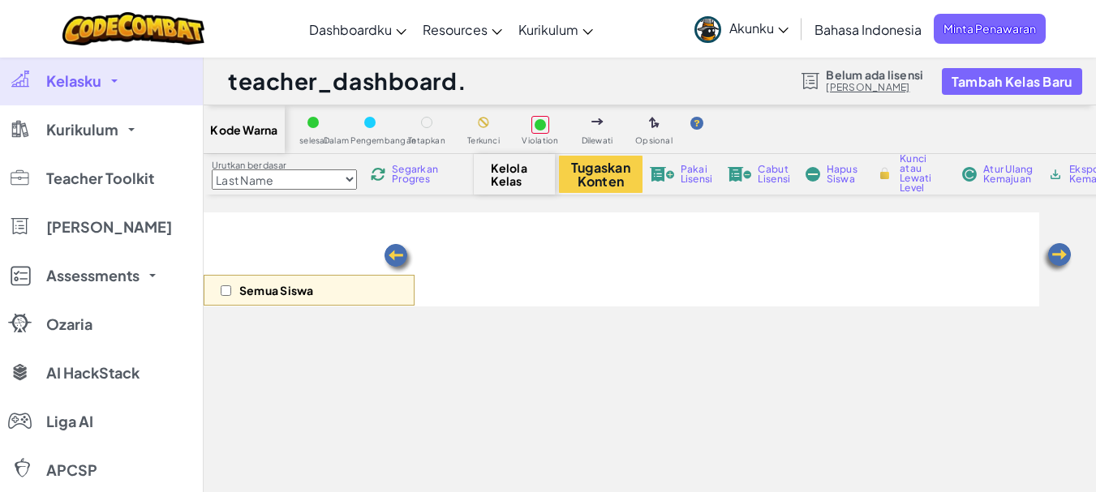
select select "560f1a9f22961295f9427742"
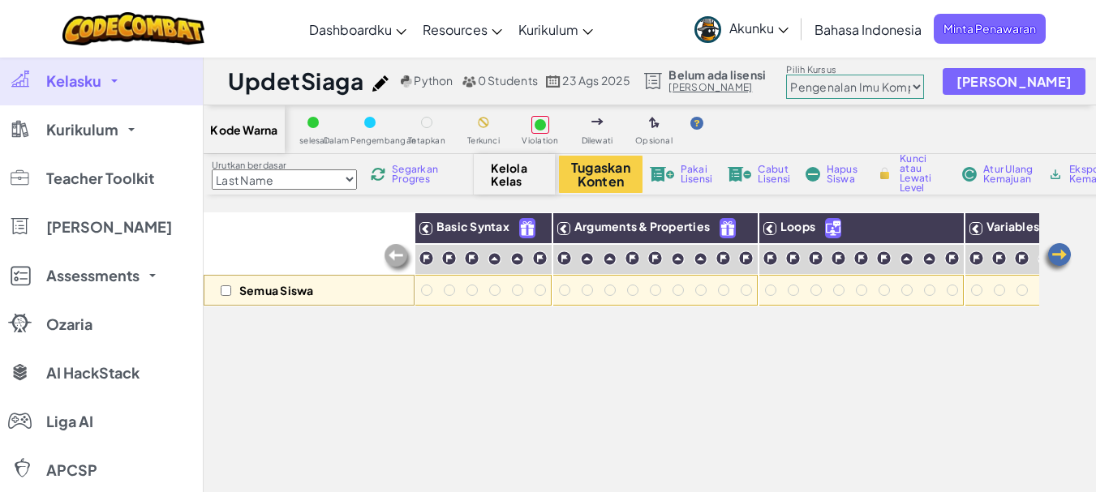
click at [497, 73] on span "0 Students" at bounding box center [508, 80] width 60 height 15
click at [428, 85] on span "Python" at bounding box center [433, 80] width 39 height 15
